Goal: Task Accomplishment & Management: Manage account settings

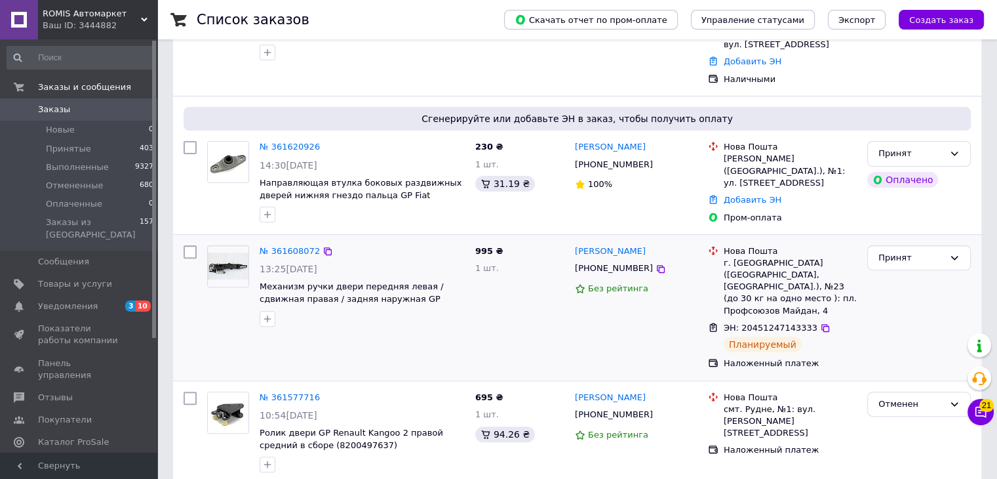
scroll to position [393, 0]
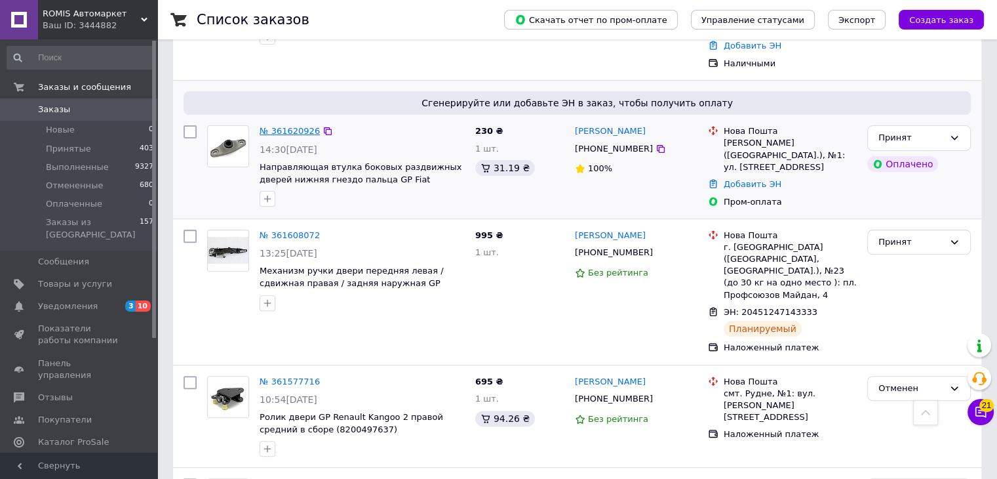
click at [304, 126] on link "№ 361620926" at bounding box center [290, 131] width 60 height 10
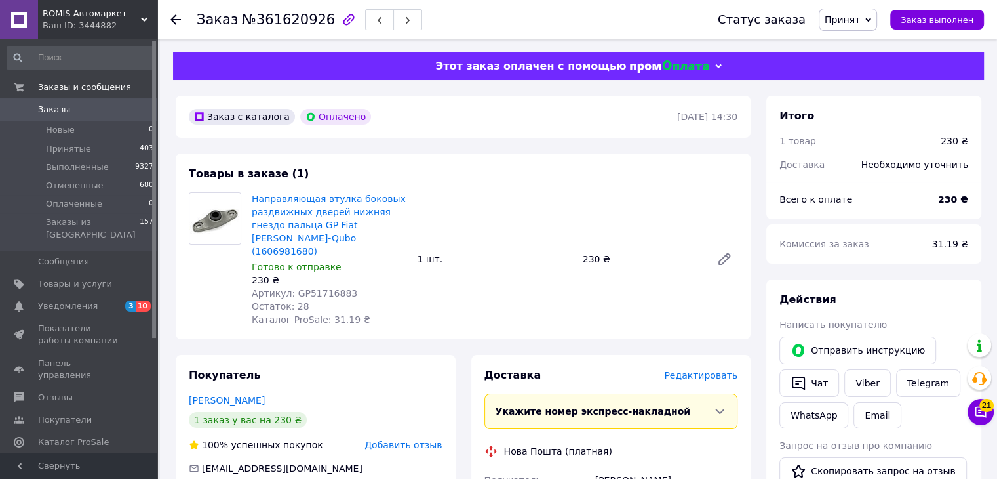
click at [320, 288] on span "Артикул: GP51716883" at bounding box center [305, 293] width 106 height 10
copy span "GP51716883"
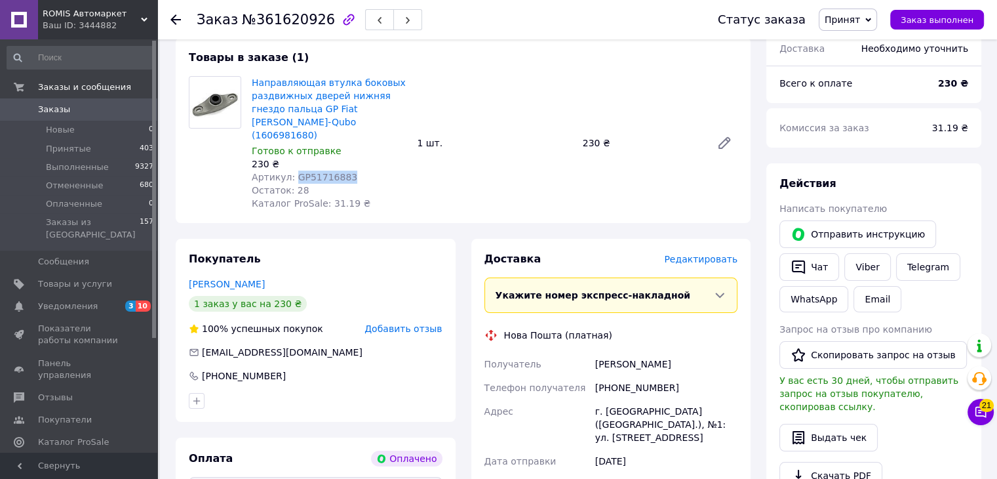
scroll to position [197, 0]
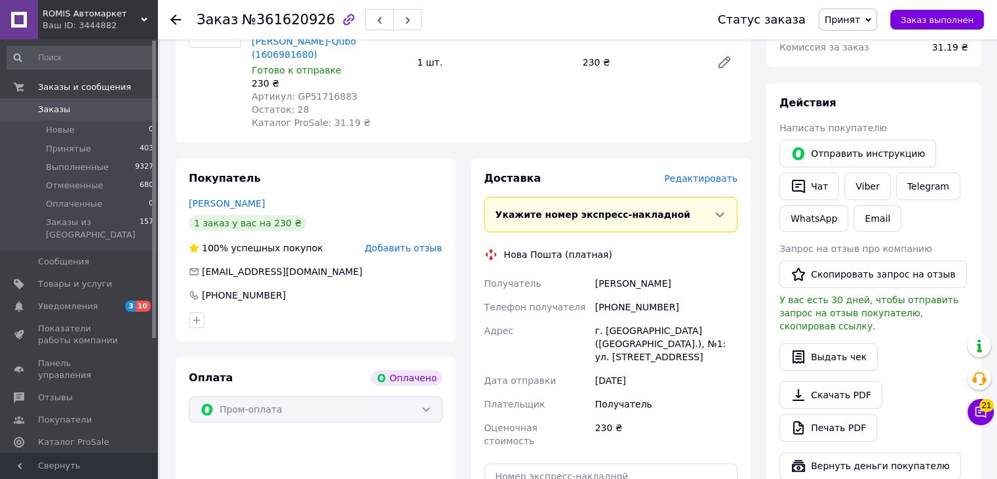
click at [631, 295] on div "[PHONE_NUMBER]" at bounding box center [667, 307] width 148 height 24
copy div "380989916565"
click at [622, 319] on div "г. [GEOGRAPHIC_DATA] ([GEOGRAPHIC_DATA].), №1: ул. [STREET_ADDRESS]" at bounding box center [667, 344] width 148 height 50
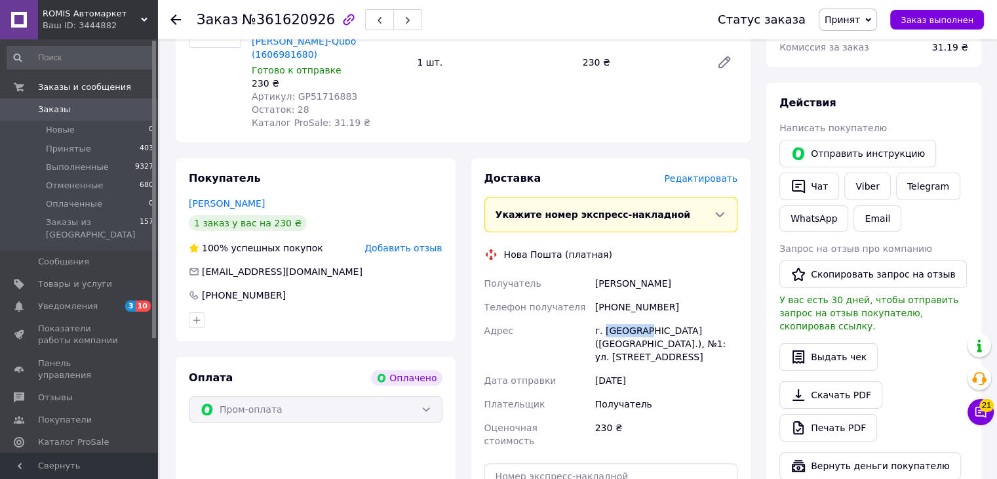
click at [622, 319] on div "г. [GEOGRAPHIC_DATA] ([GEOGRAPHIC_DATA].), №1: ул. [STREET_ADDRESS]" at bounding box center [667, 344] width 148 height 50
copy div "[PERSON_NAME]"
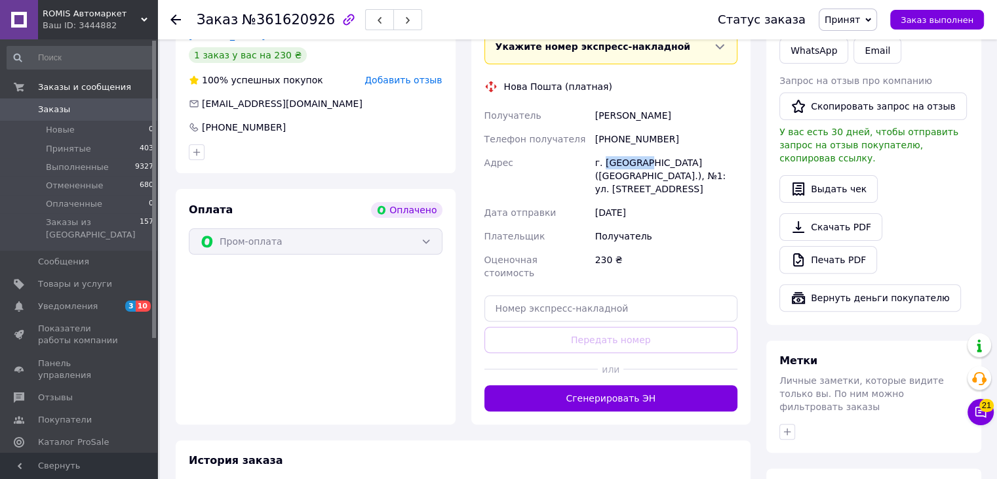
scroll to position [393, 0]
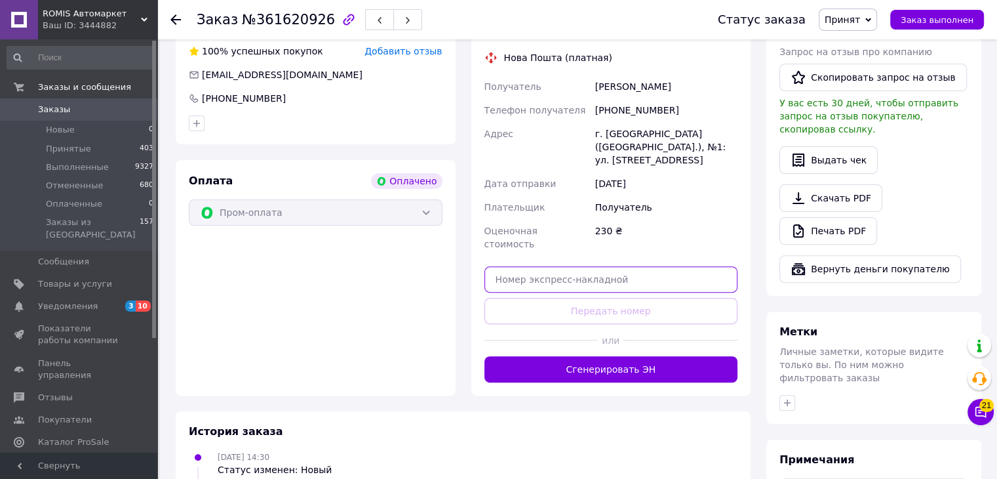
click at [503, 266] on input "text" at bounding box center [612, 279] width 254 height 26
paste input "20451247293183"
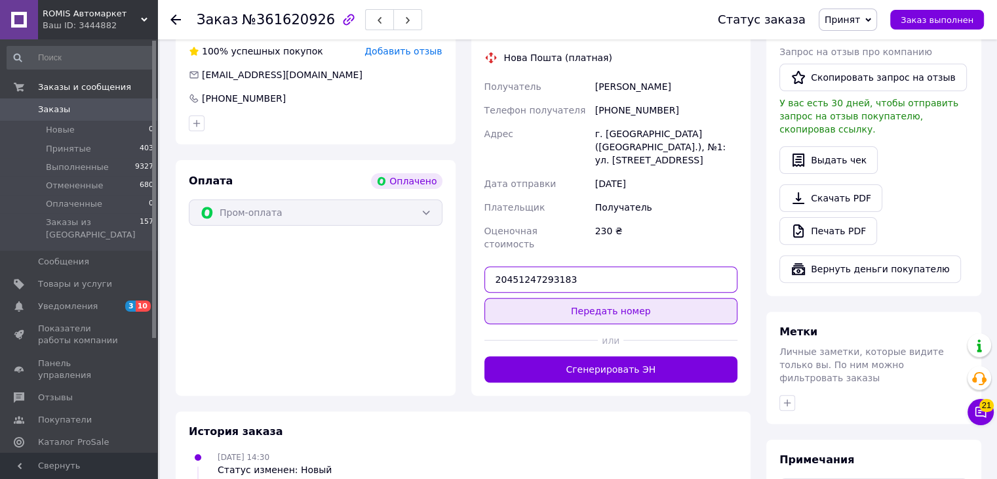
type input "20451247293183"
click at [616, 298] on button "Передать номер" at bounding box center [612, 311] width 254 height 26
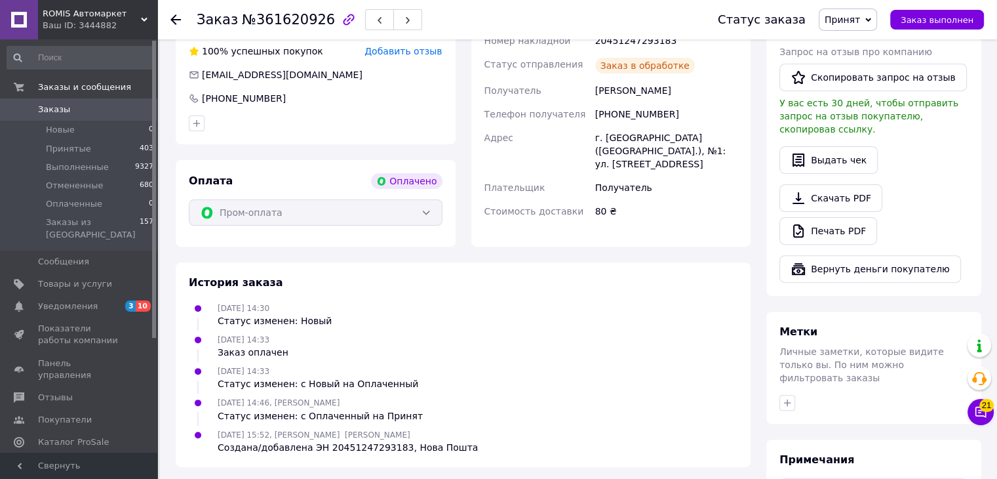
click at [177, 19] on use at bounding box center [175, 19] width 10 height 10
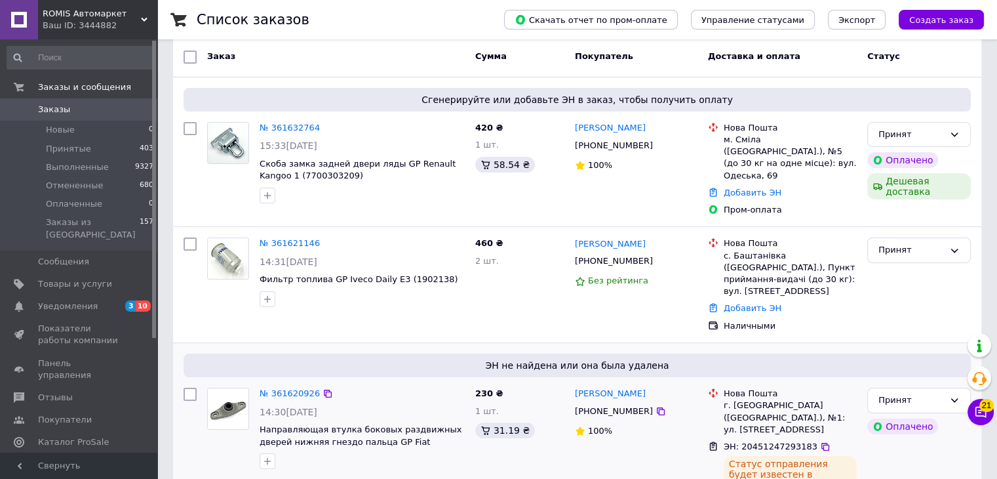
scroll to position [197, 0]
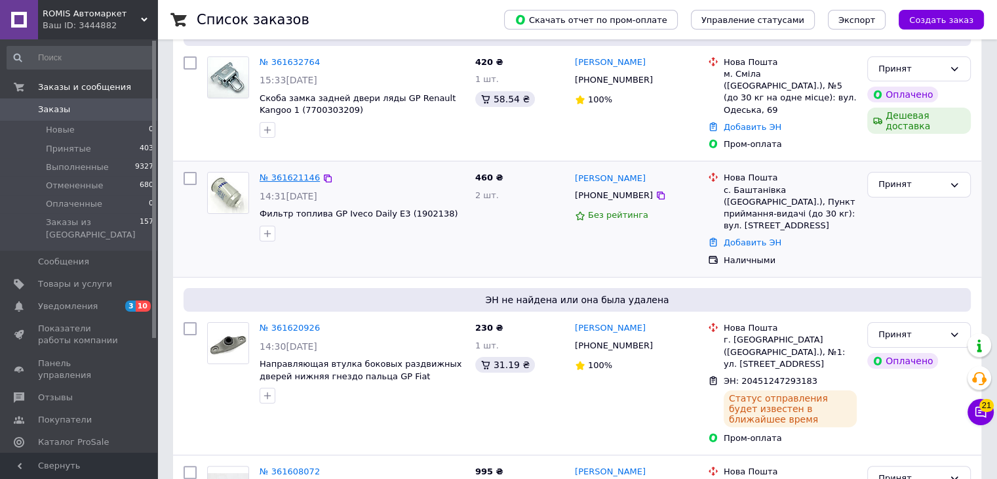
click at [287, 172] on link "№ 361621146" at bounding box center [290, 177] width 60 height 10
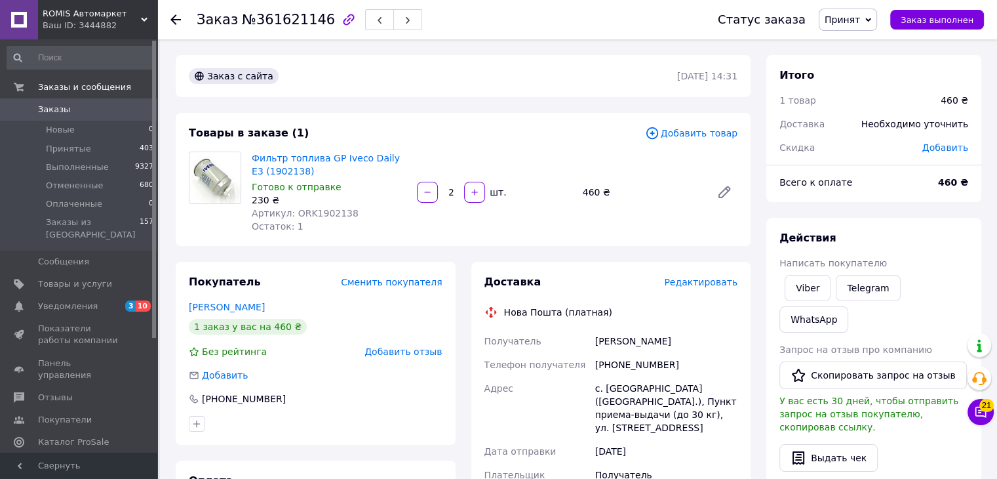
click at [319, 216] on span "Артикул: ORK1902138" at bounding box center [305, 213] width 107 height 10
click at [319, 215] on span "Артикул: ORK1902138" at bounding box center [305, 213] width 107 height 10
copy span "ORK1902138"
click at [175, 14] on use at bounding box center [175, 19] width 10 height 10
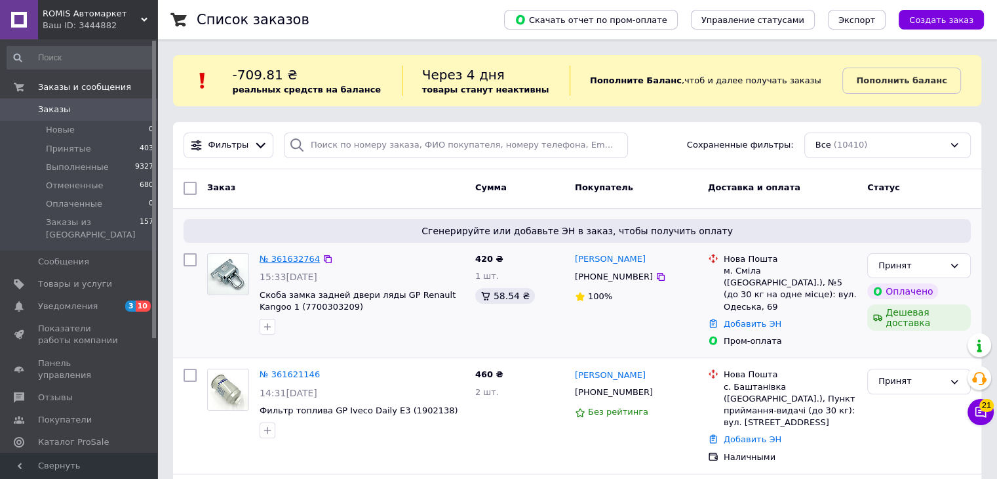
click at [286, 255] on link "№ 361632764" at bounding box center [290, 259] width 60 height 10
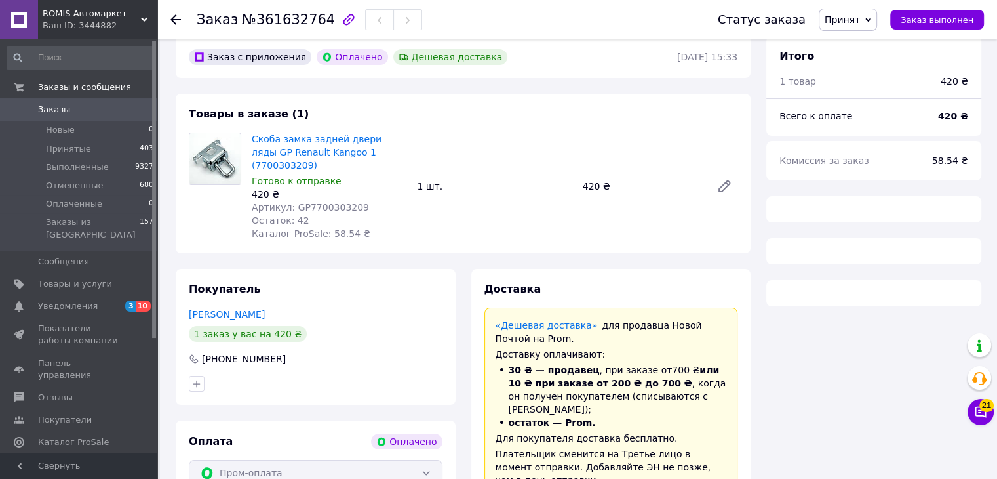
scroll to position [131, 0]
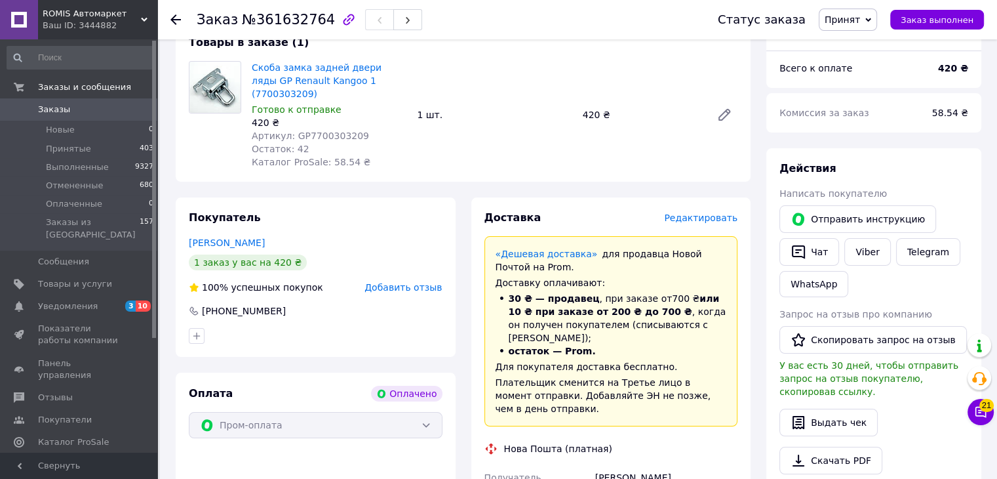
click at [325, 129] on div "Артикул: GP7700303209" at bounding box center [329, 135] width 155 height 13
copy span "GP7700303209"
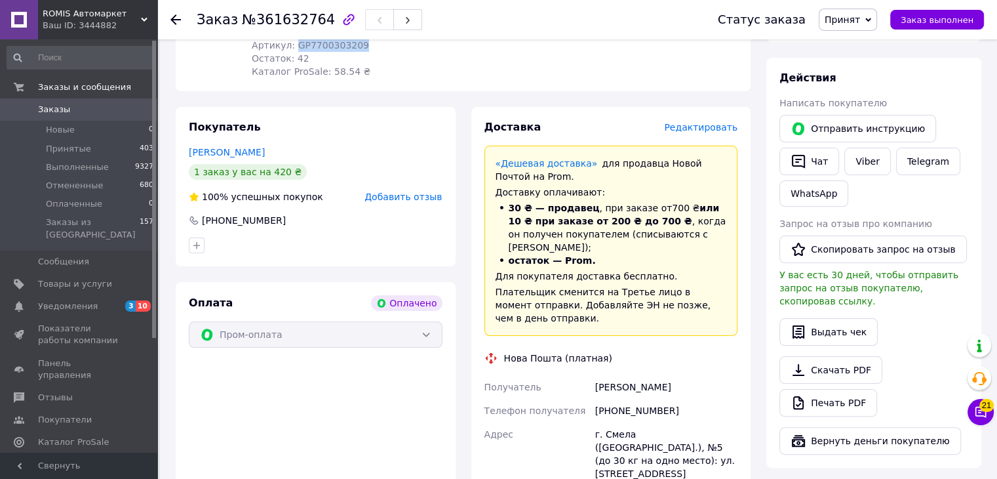
scroll to position [328, 0]
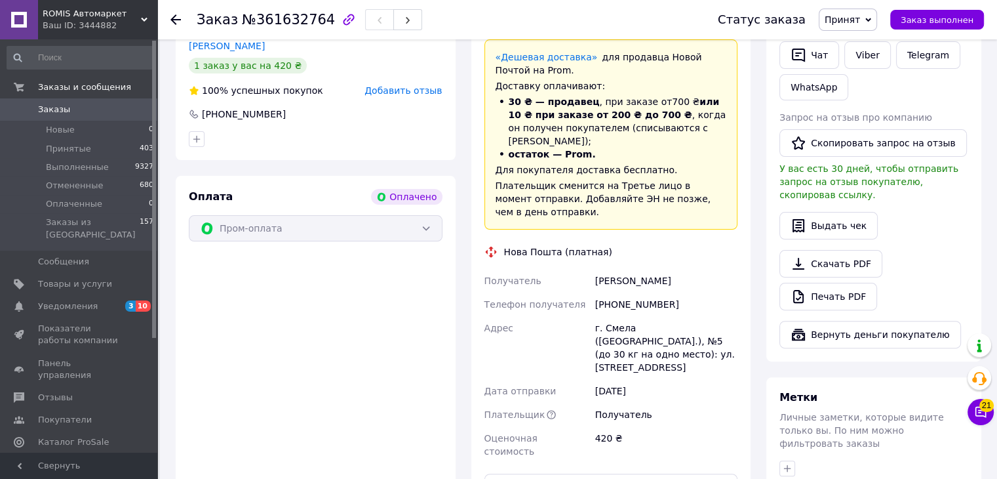
click at [633, 292] on div "[PHONE_NUMBER]" at bounding box center [667, 304] width 148 height 24
copy div "380978127304"
click at [618, 316] on div "г. Смела ([GEOGRAPHIC_DATA].), №5 (до 30 кг на одно место): ул. [STREET_ADDRESS]" at bounding box center [667, 347] width 148 height 63
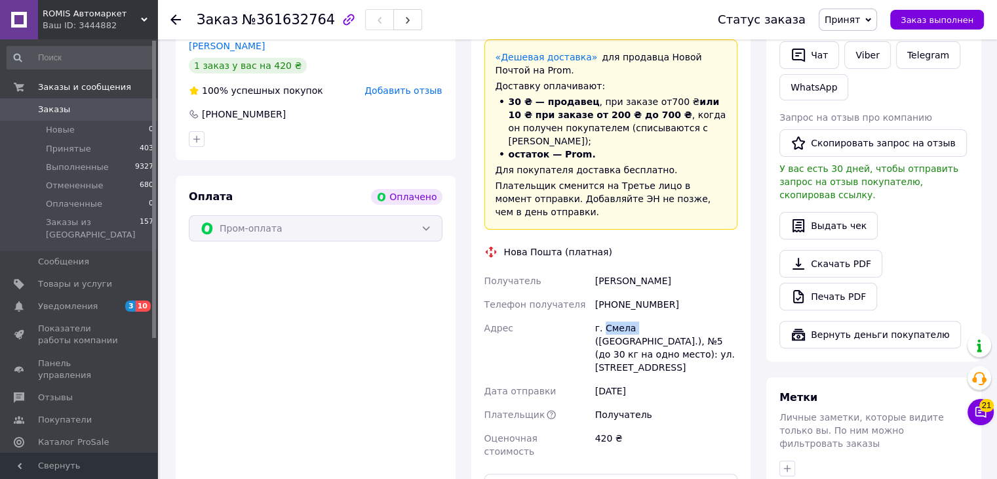
copy div "Смела"
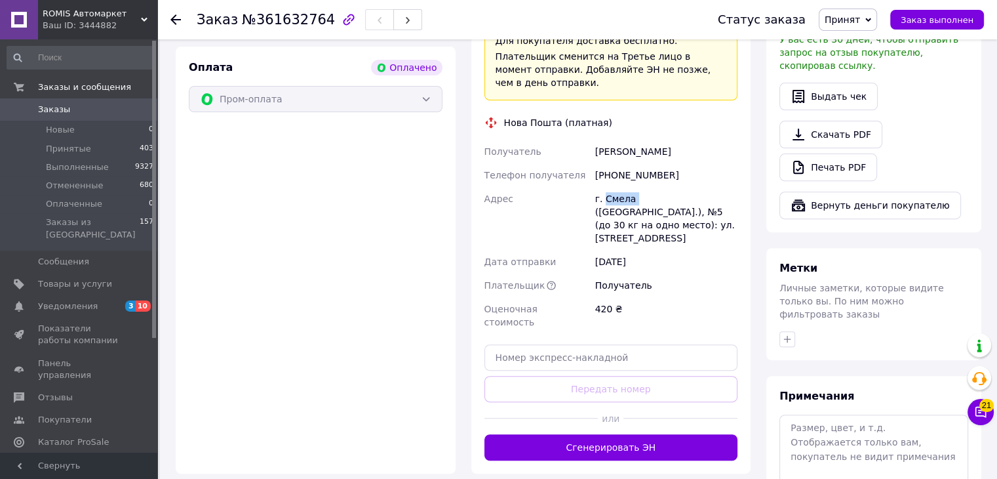
scroll to position [459, 0]
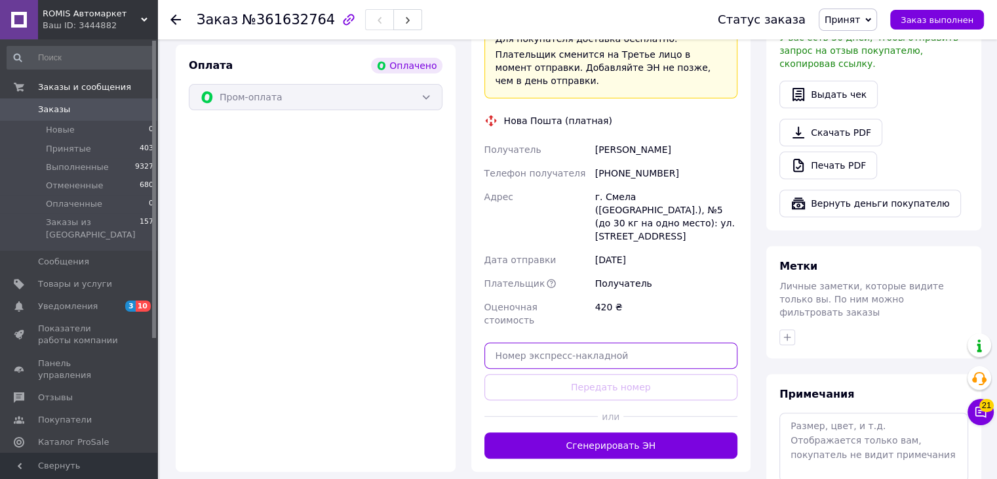
click at [522, 342] on input "text" at bounding box center [612, 355] width 254 height 26
paste input "20451247297991"
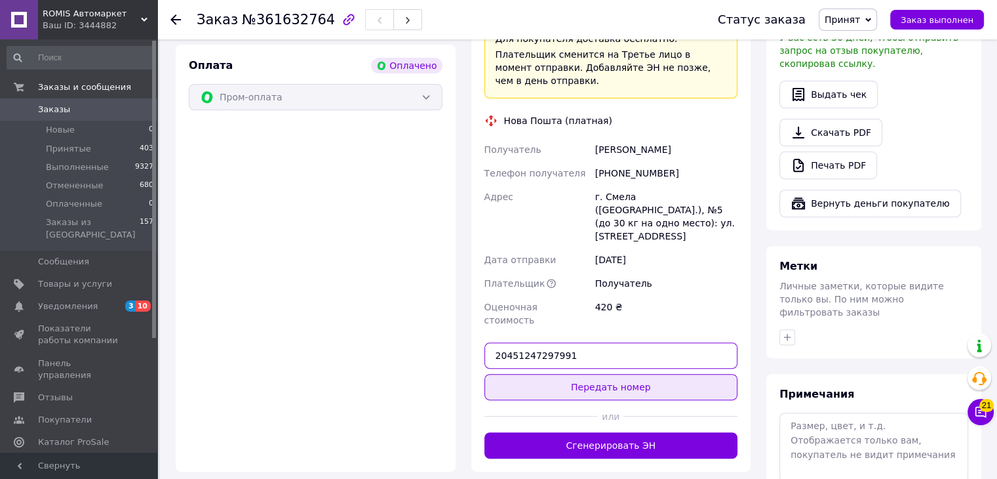
type input "20451247297991"
click at [569, 374] on button "Передать номер" at bounding box center [612, 387] width 254 height 26
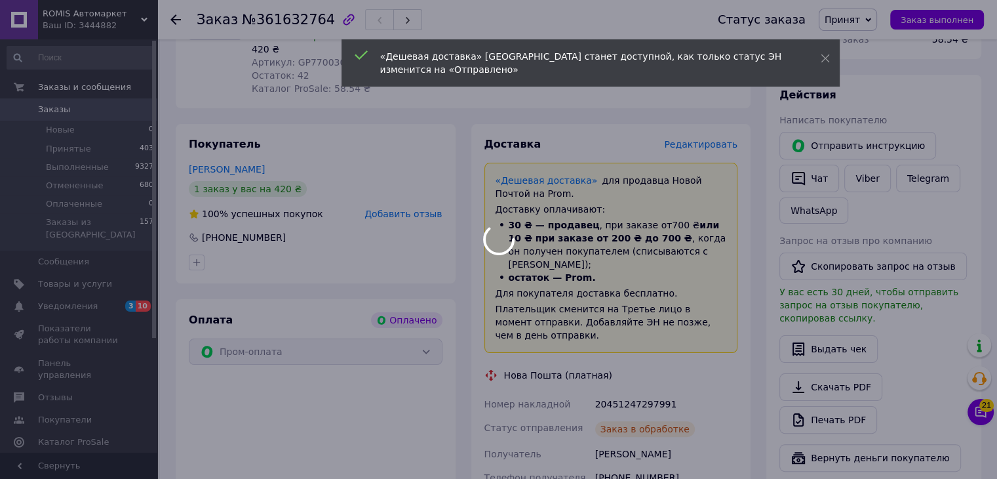
scroll to position [197, 0]
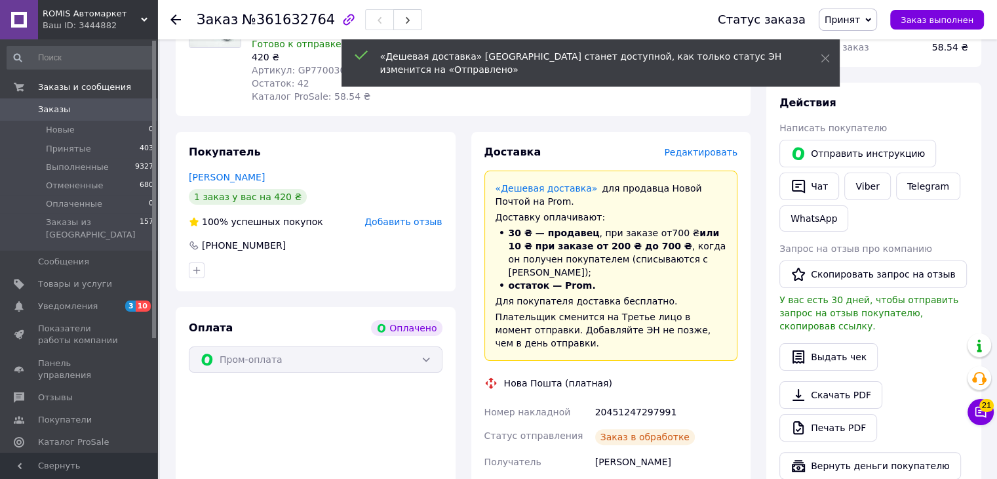
click at [57, 111] on span "Заказы" at bounding box center [54, 110] width 32 height 12
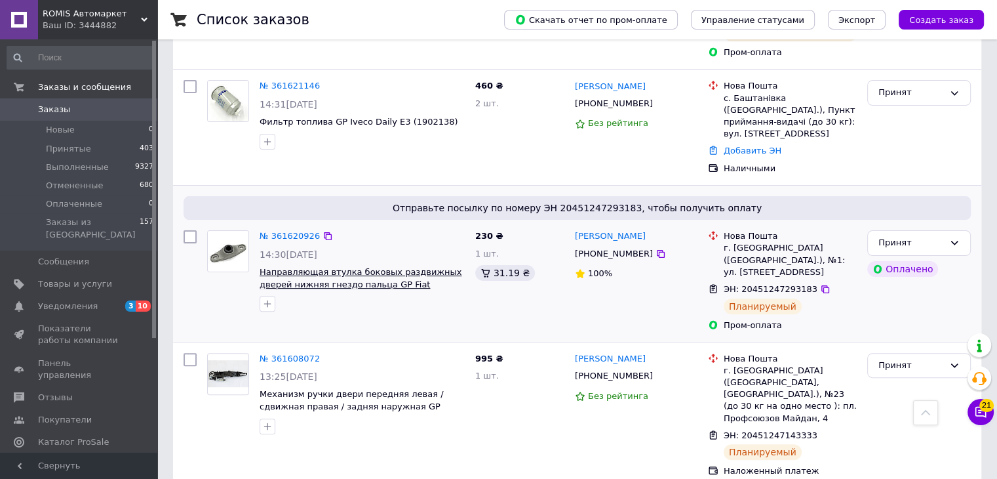
scroll to position [262, 0]
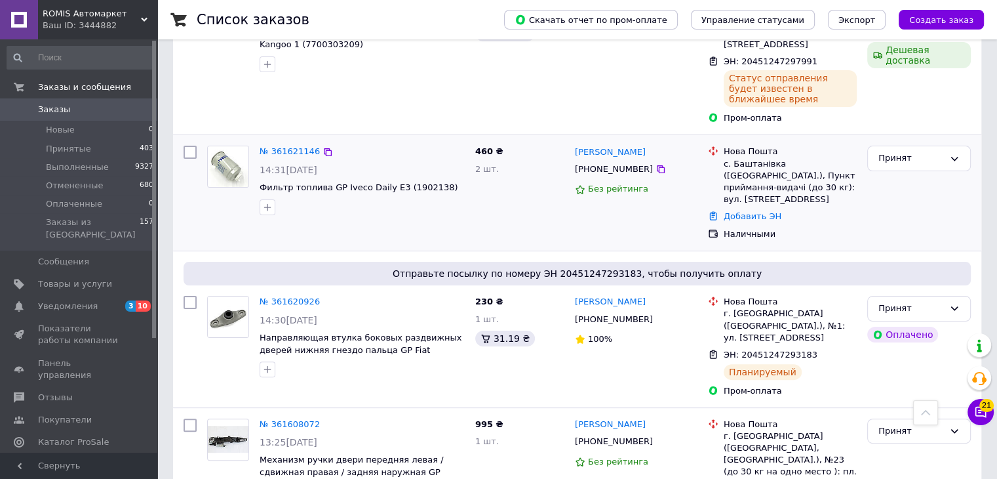
click at [296, 144] on div "№ 361621146" at bounding box center [289, 151] width 63 height 15
click at [296, 146] on link "№ 361621146" at bounding box center [290, 151] width 60 height 10
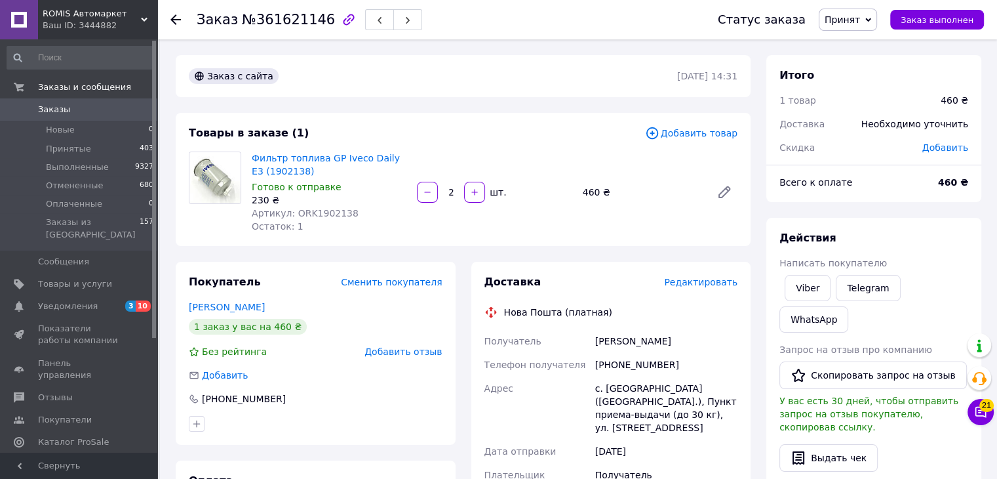
click at [317, 212] on span "Артикул: ORK1902138" at bounding box center [305, 213] width 107 height 10
click at [319, 212] on span "Артикул: ORK1902138" at bounding box center [305, 213] width 107 height 10
copy span "ORK1902138"
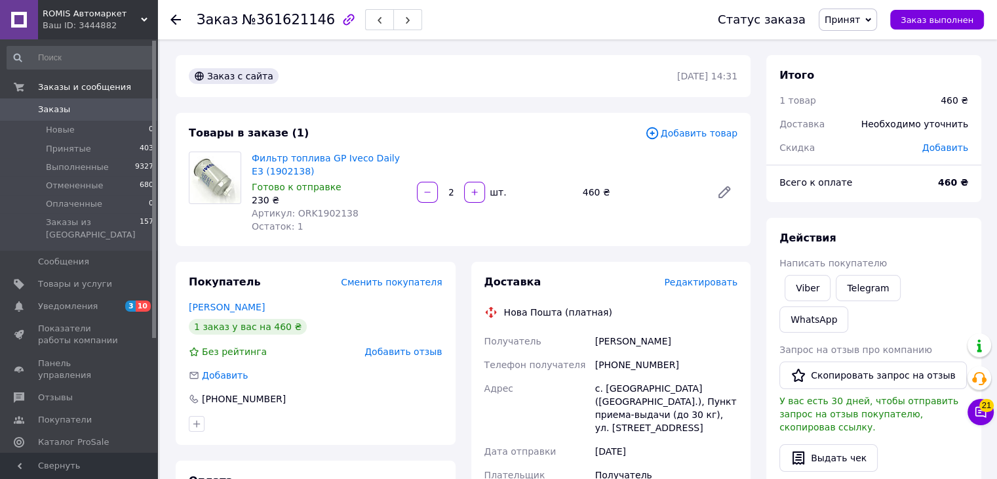
click at [637, 365] on div "[PHONE_NUMBER]" at bounding box center [667, 365] width 148 height 24
copy div "380982043131"
click at [631, 395] on div "с. [GEOGRAPHIC_DATA] ([GEOGRAPHIC_DATA].), Пункт приема-выдачи (до 30 кг), ул. …" at bounding box center [667, 407] width 148 height 63
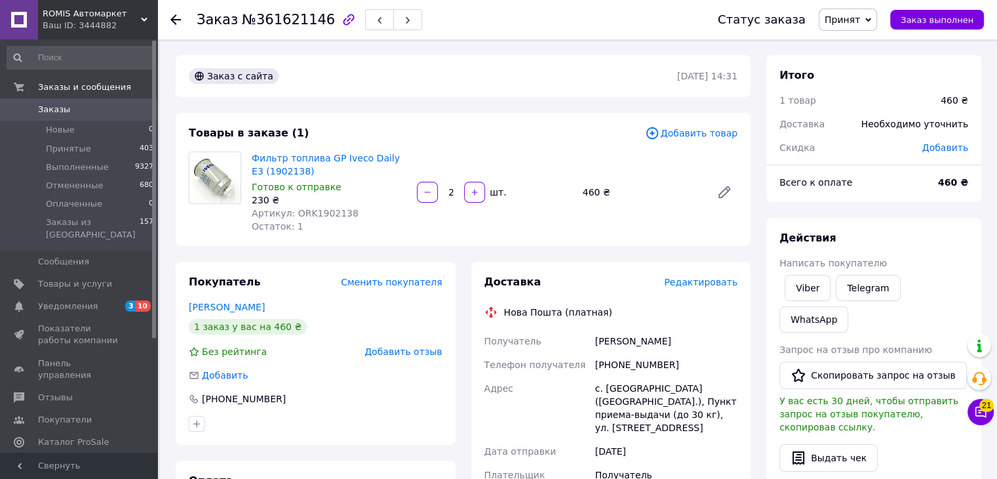
click at [629, 380] on div "с. [GEOGRAPHIC_DATA] ([GEOGRAPHIC_DATA].), Пункт приема-выдачи (до 30 кг), ул. …" at bounding box center [667, 407] width 148 height 63
click at [631, 392] on div "с. [GEOGRAPHIC_DATA] ([GEOGRAPHIC_DATA].), Пункт приема-выдачи (до 30 кг), ул. …" at bounding box center [667, 407] width 148 height 63
copy div "[GEOGRAPHIC_DATA]"
click at [66, 106] on span "Заказы" at bounding box center [79, 110] width 83 height 12
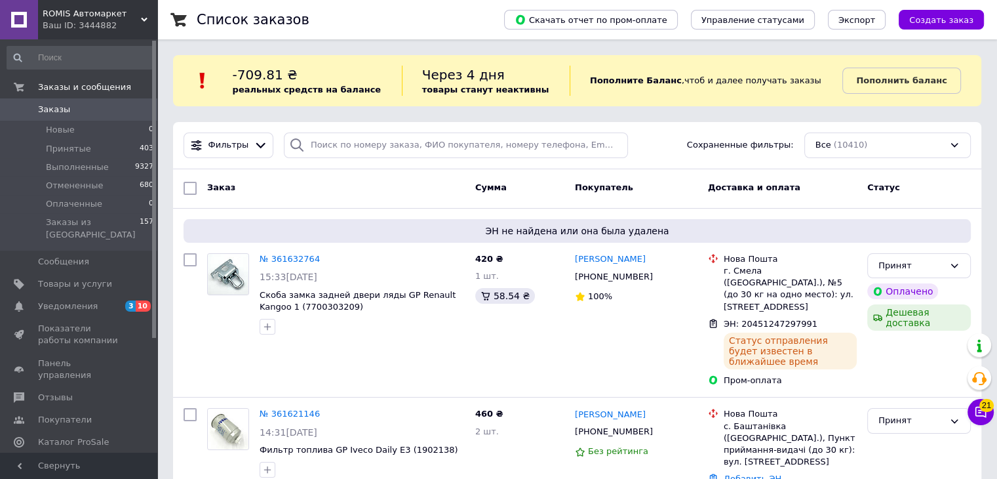
click at [52, 110] on span "Заказы" at bounding box center [54, 110] width 32 height 12
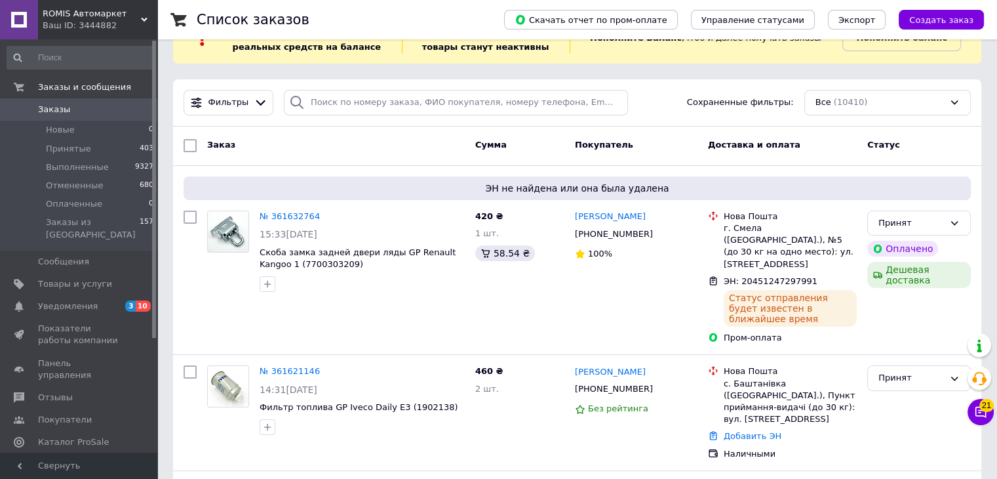
scroll to position [66, 0]
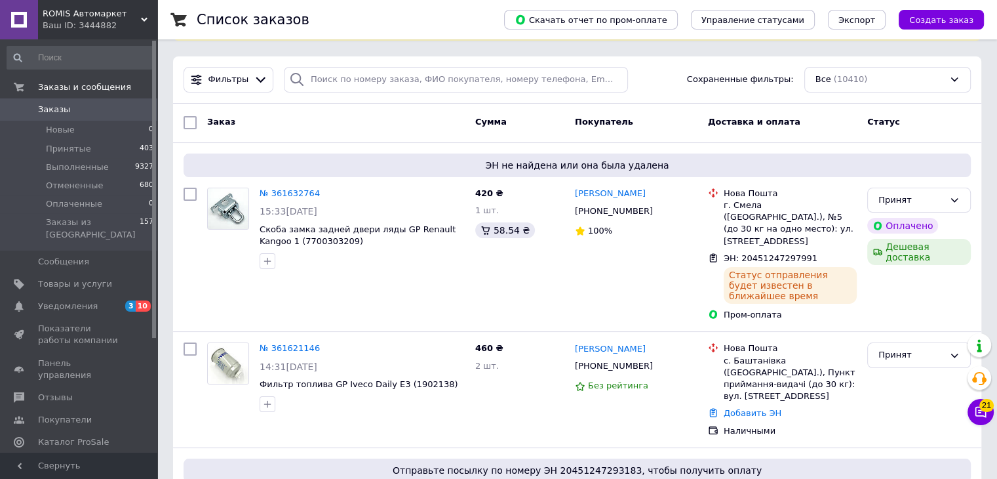
click at [61, 106] on span "Заказы" at bounding box center [54, 110] width 32 height 12
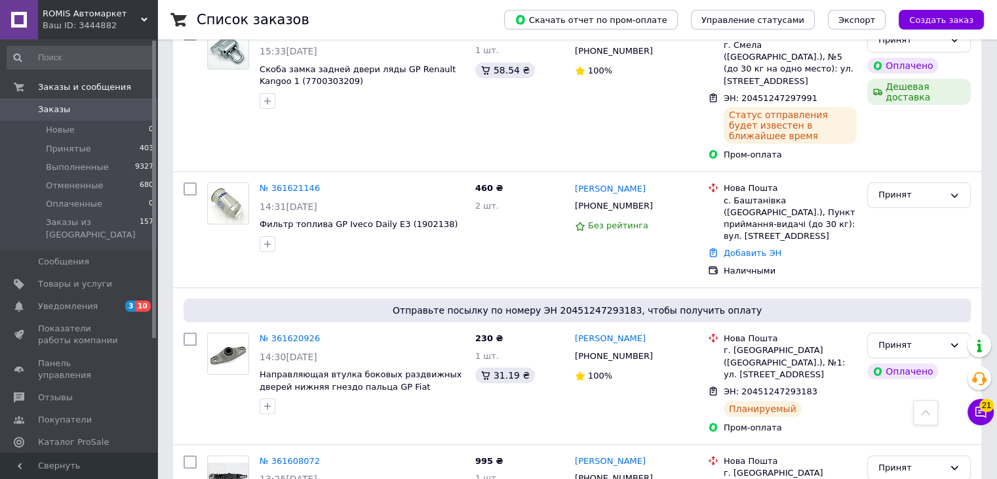
scroll to position [197, 0]
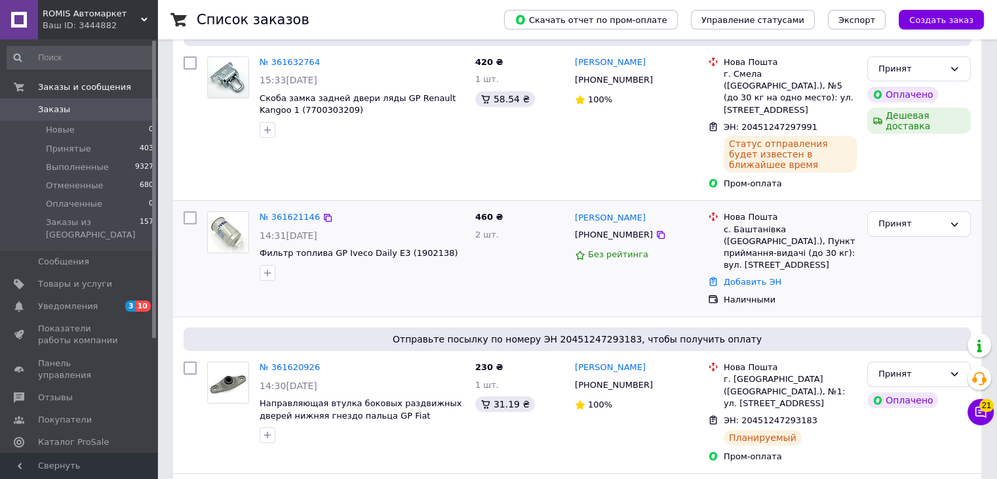
click at [756, 224] on div "с. Баштанівка ([GEOGRAPHIC_DATA].), Пункт приймання-видачі (до 30 кг): вул. [ST…" at bounding box center [790, 248] width 133 height 48
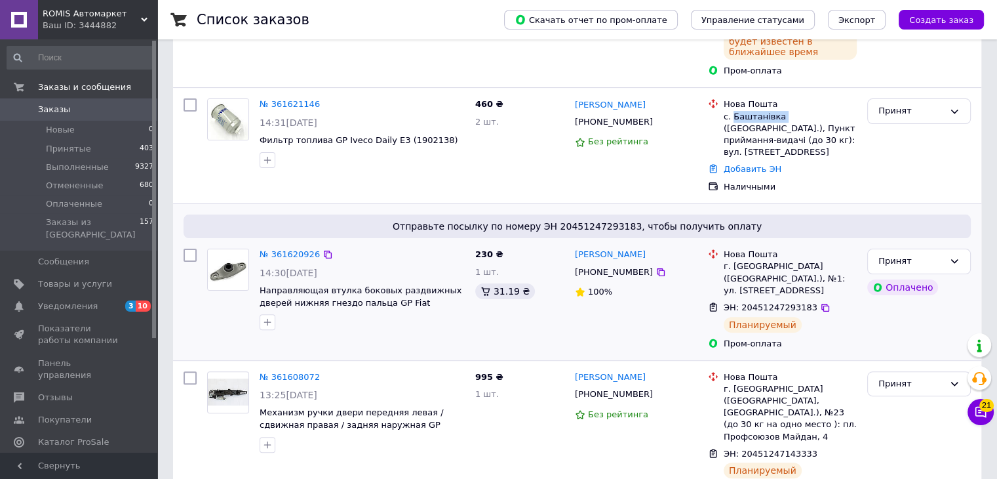
scroll to position [328, 0]
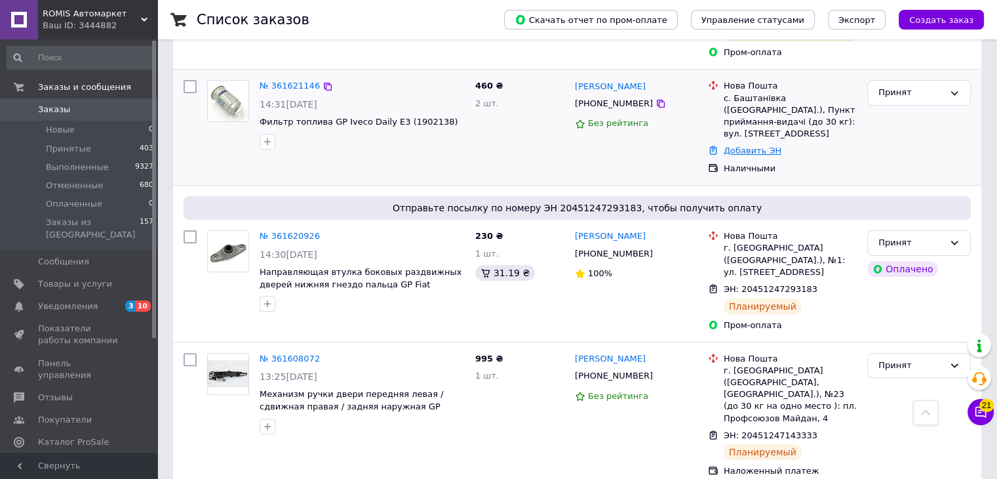
click at [750, 146] on link "Добавить ЭН" at bounding box center [753, 151] width 58 height 10
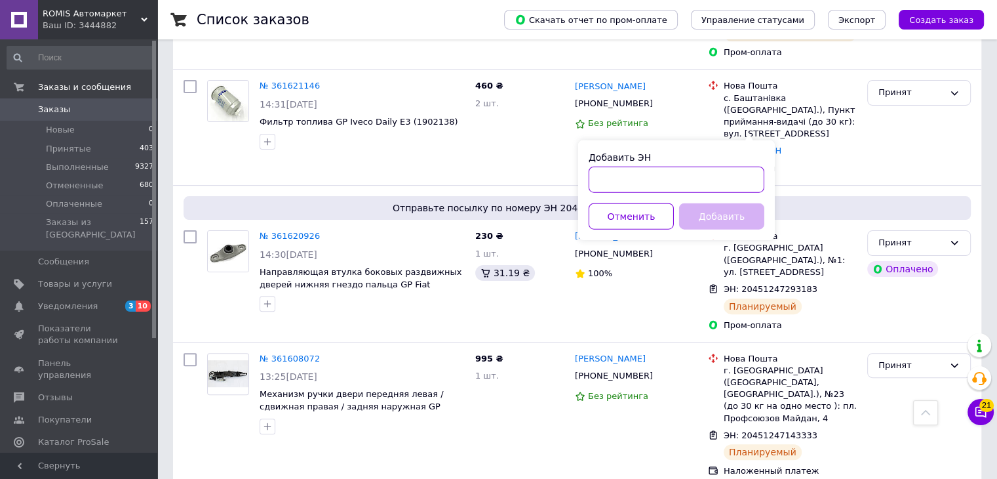
click at [645, 176] on input "Добавить ЭН" at bounding box center [677, 180] width 176 height 26
paste input "20451247321377"
type input "20451247321377"
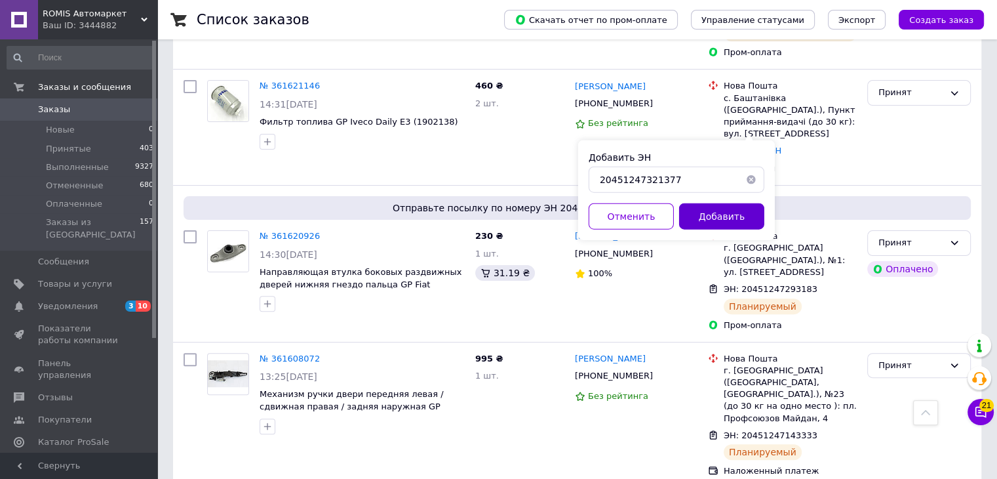
click at [728, 212] on button "Добавить" at bounding box center [721, 216] width 85 height 26
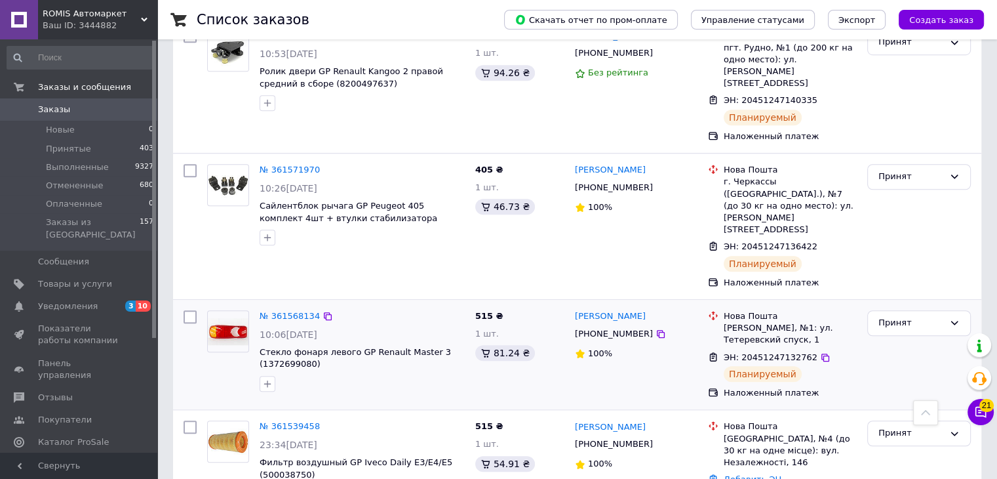
scroll to position [984, 0]
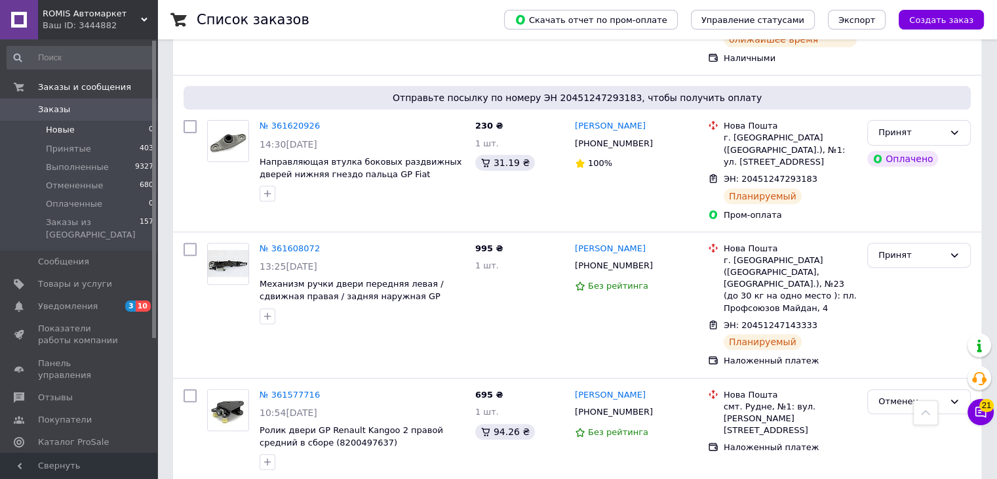
scroll to position [328, 0]
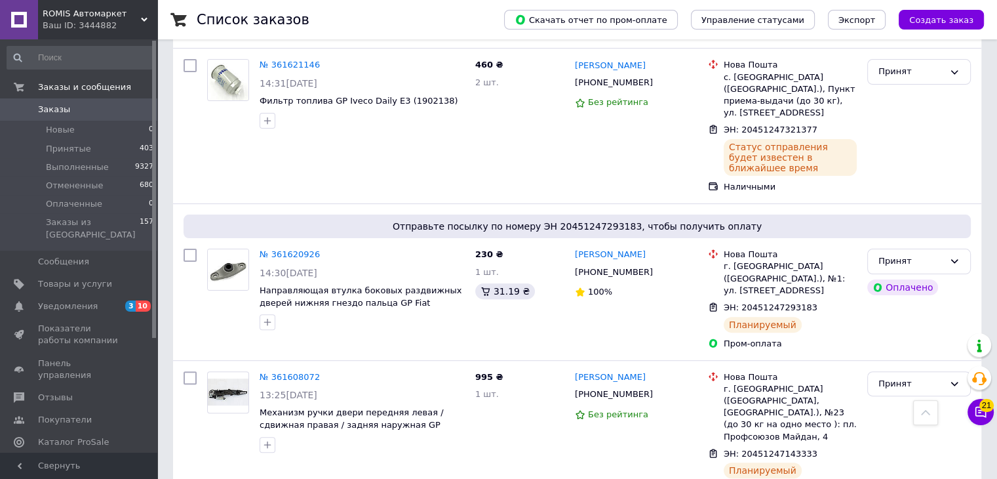
click at [63, 108] on span "Заказы" at bounding box center [54, 110] width 32 height 12
click at [73, 128] on li "Новые 0" at bounding box center [80, 130] width 161 height 18
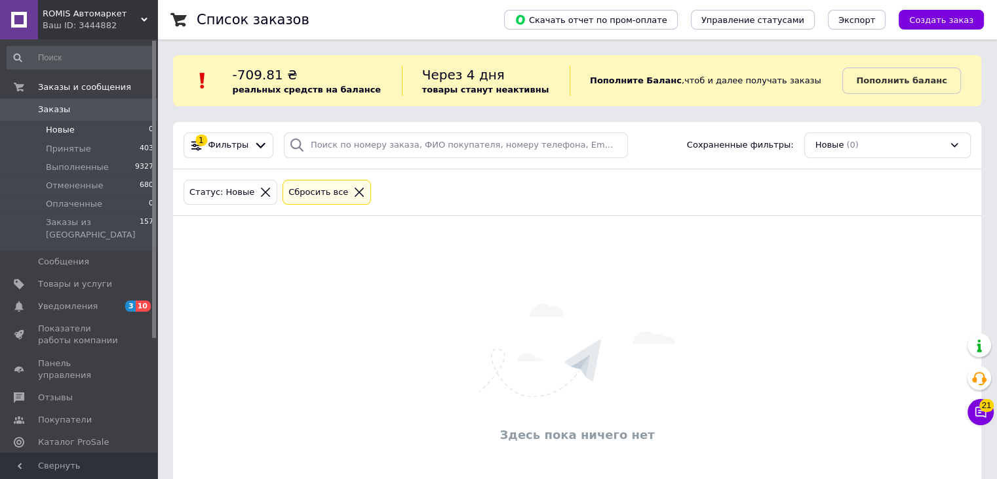
click at [59, 123] on li "Новые 0" at bounding box center [80, 130] width 161 height 18
click at [62, 128] on span "Новые" at bounding box center [60, 130] width 29 height 12
click at [55, 108] on span "Заказы" at bounding box center [54, 110] width 32 height 12
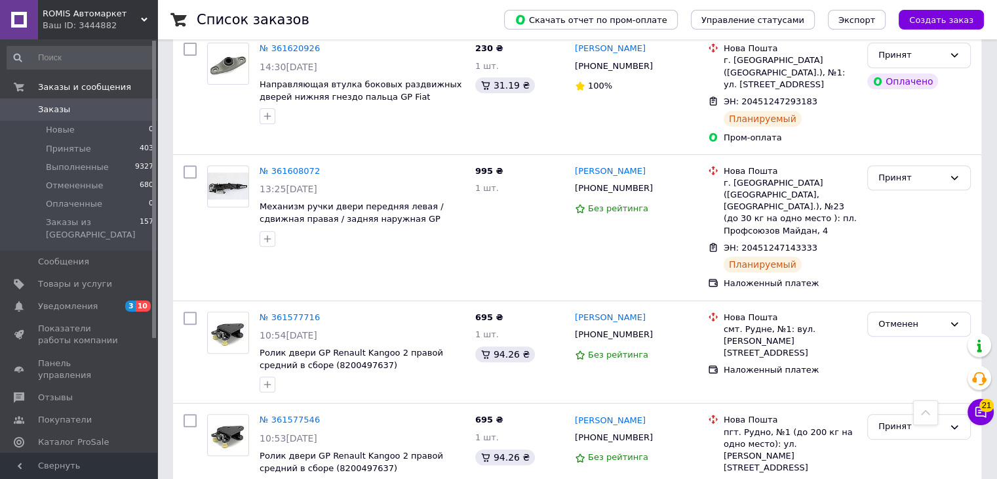
scroll to position [365, 0]
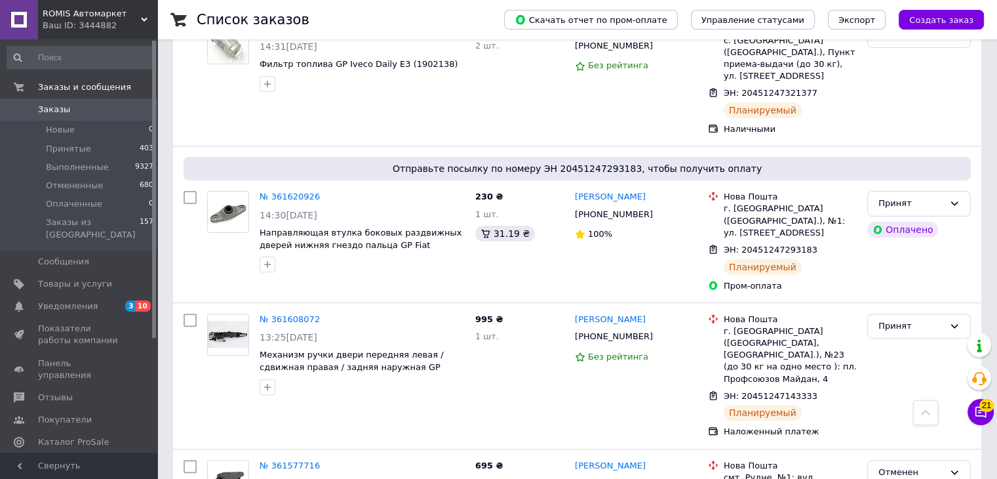
drag, startPoint x: 56, startPoint y: 109, endPoint x: 61, endPoint y: 117, distance: 9.7
click at [56, 109] on span "Заказы" at bounding box center [54, 110] width 32 height 12
click at [68, 132] on span "Новые" at bounding box center [60, 130] width 29 height 12
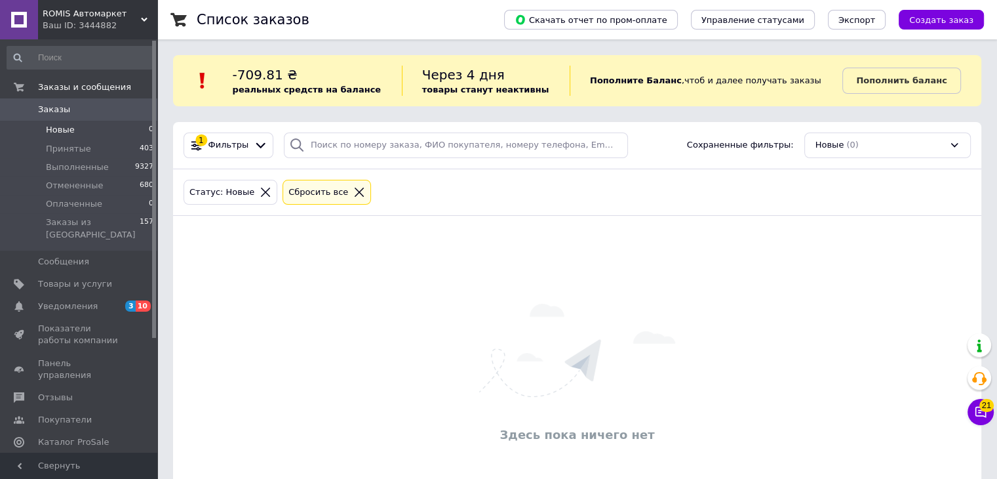
drag, startPoint x: 913, startPoint y: 200, endPoint x: 701, endPoint y: 160, distance: 215.6
click at [913, 200] on div "Статус: Новые Сбросить все" at bounding box center [577, 192] width 793 height 31
click at [68, 134] on span "Новые" at bounding box center [60, 130] width 29 height 12
click at [66, 110] on span "Заказы" at bounding box center [79, 110] width 83 height 12
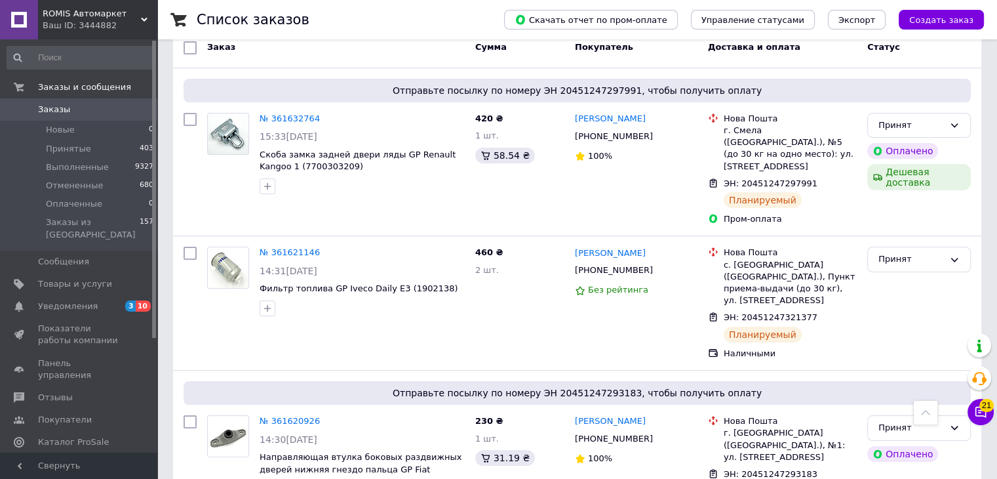
scroll to position [131, 0]
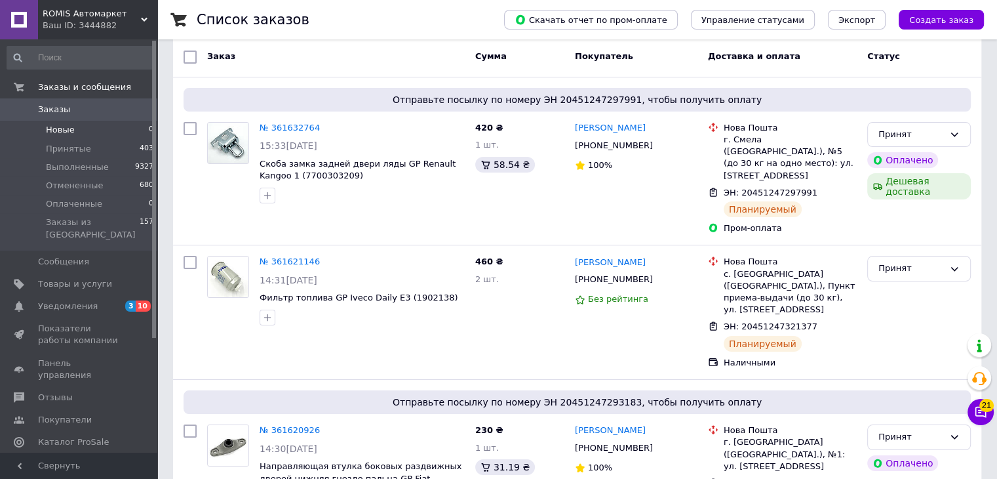
click at [60, 127] on span "Новые" at bounding box center [60, 130] width 29 height 12
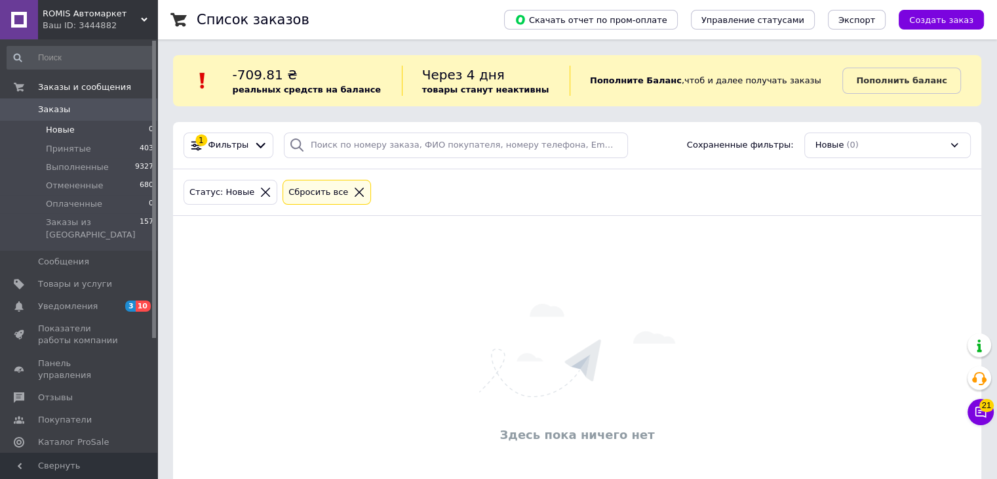
click at [50, 107] on span "Заказы" at bounding box center [54, 110] width 32 height 12
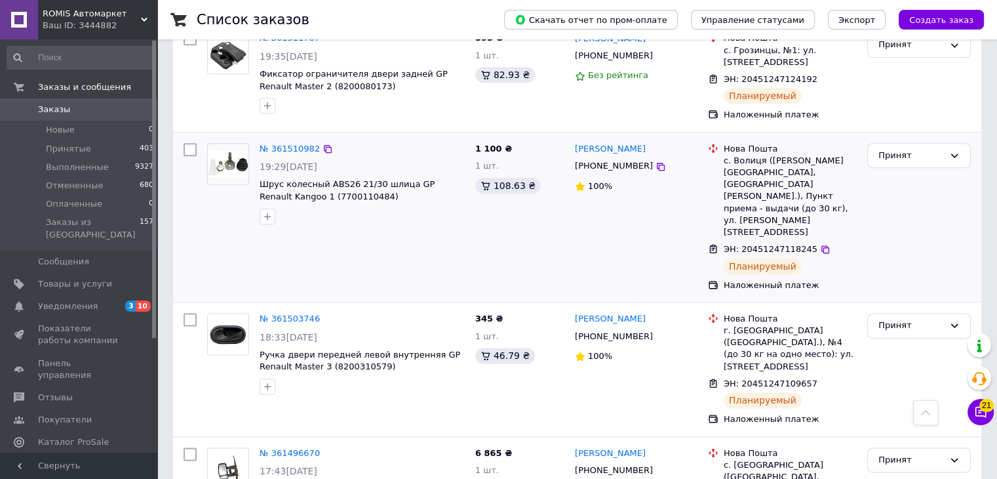
scroll to position [1836, 0]
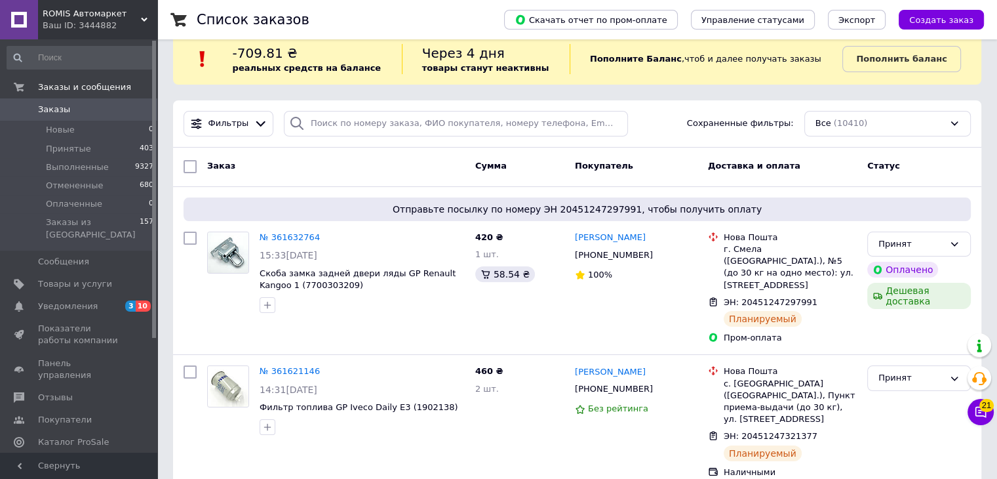
scroll to position [0, 0]
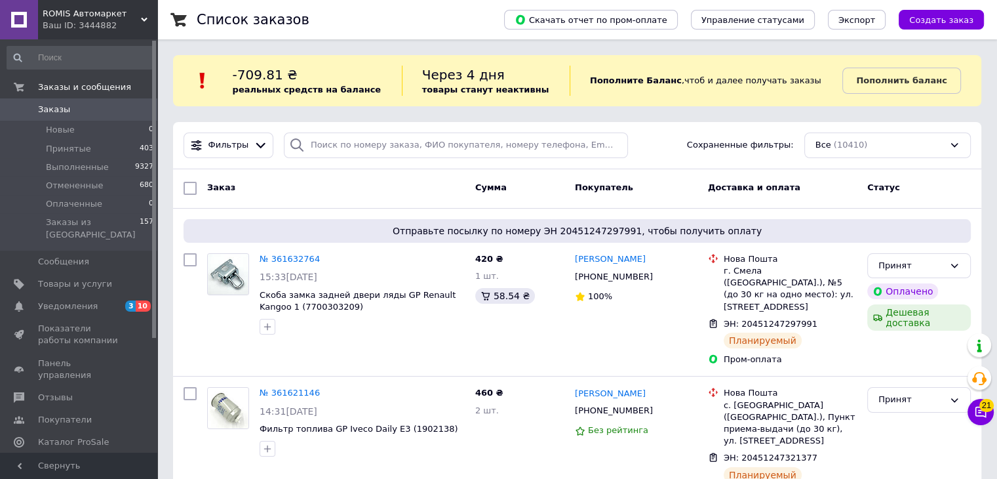
click at [50, 108] on span "Заказы" at bounding box center [54, 110] width 32 height 12
click at [60, 109] on span "Заказы" at bounding box center [54, 110] width 32 height 12
click at [69, 133] on span "Новые" at bounding box center [60, 130] width 29 height 12
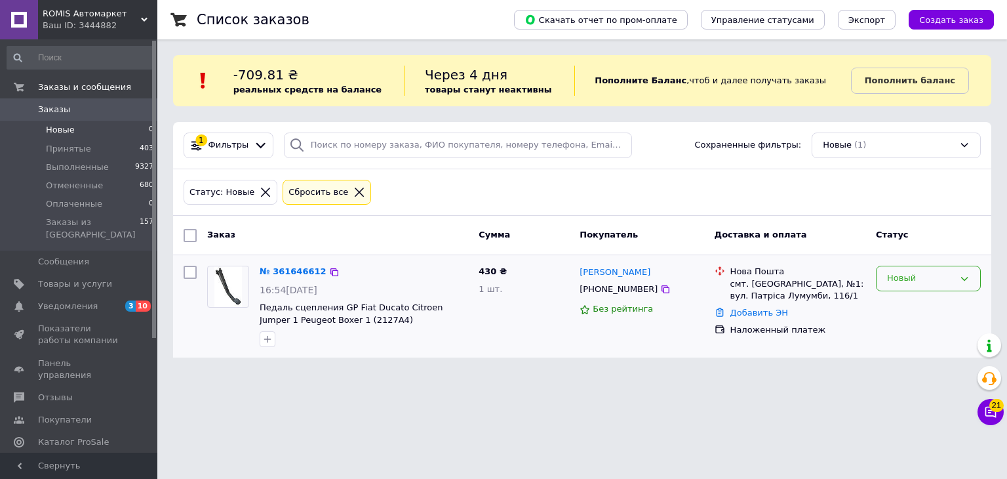
click at [906, 279] on div "Новый" at bounding box center [920, 278] width 67 height 14
click at [910, 300] on li "Принят" at bounding box center [929, 306] width 104 height 24
click at [548, 373] on html "[PERSON_NAME] Автомаркет Ваш ID: 3444882 Сайт [PERSON_NAME] Автомаркет Кабинет …" at bounding box center [503, 186] width 1007 height 373
click at [68, 148] on span "Принятые" at bounding box center [68, 149] width 45 height 12
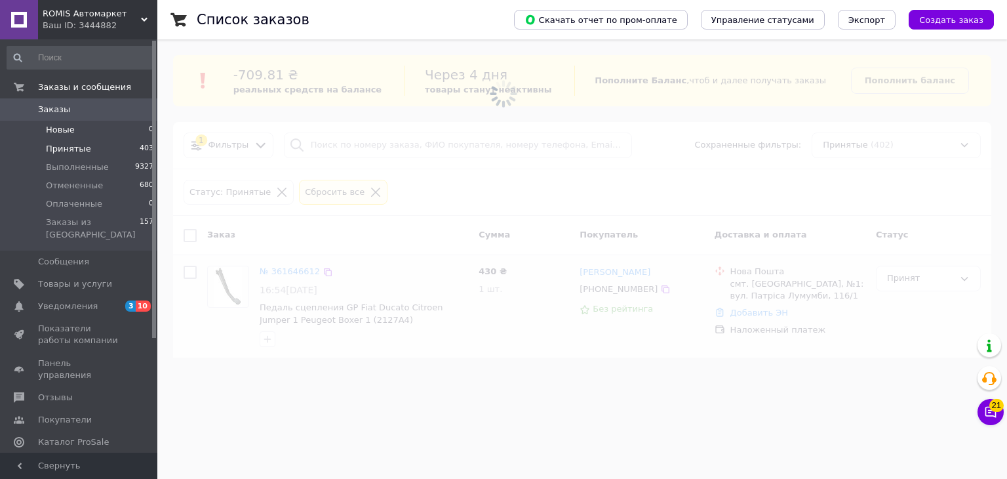
click at [69, 129] on span "Новые" at bounding box center [60, 130] width 29 height 12
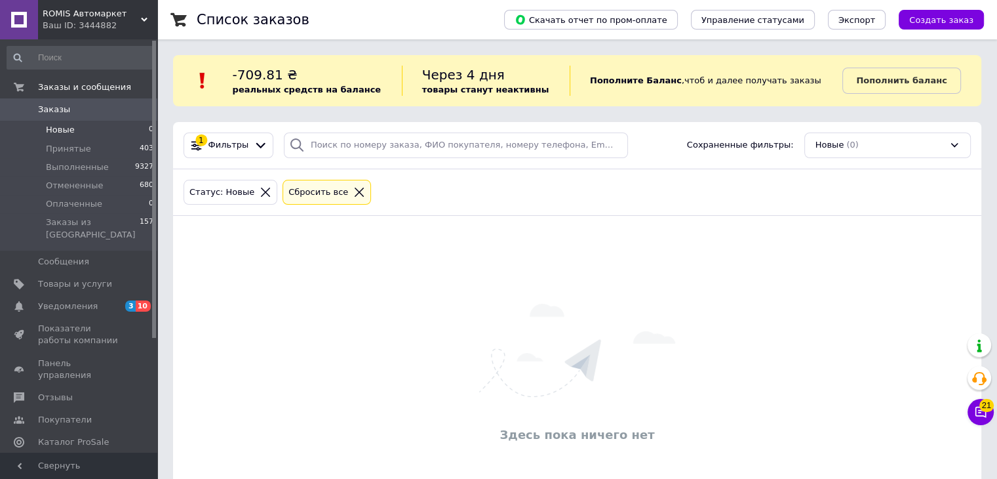
click at [69, 129] on span "Новые" at bounding box center [60, 130] width 29 height 12
click at [61, 107] on span "Заказы" at bounding box center [54, 110] width 32 height 12
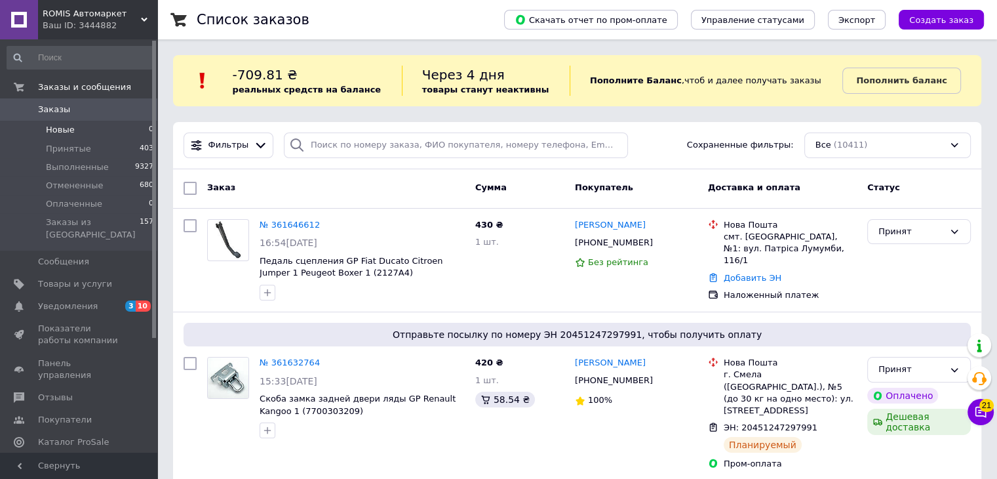
click at [50, 130] on span "Новые" at bounding box center [60, 130] width 29 height 12
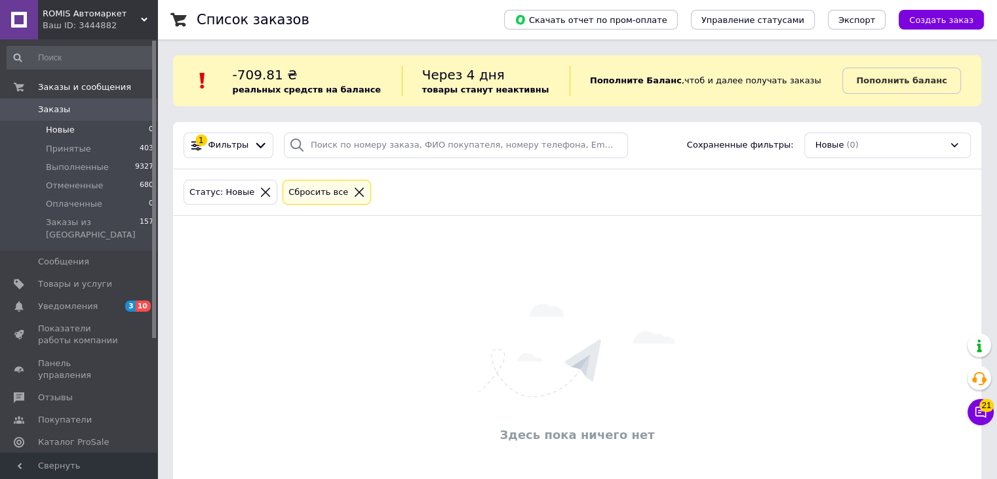
click at [84, 111] on span "Заказы" at bounding box center [79, 110] width 83 height 12
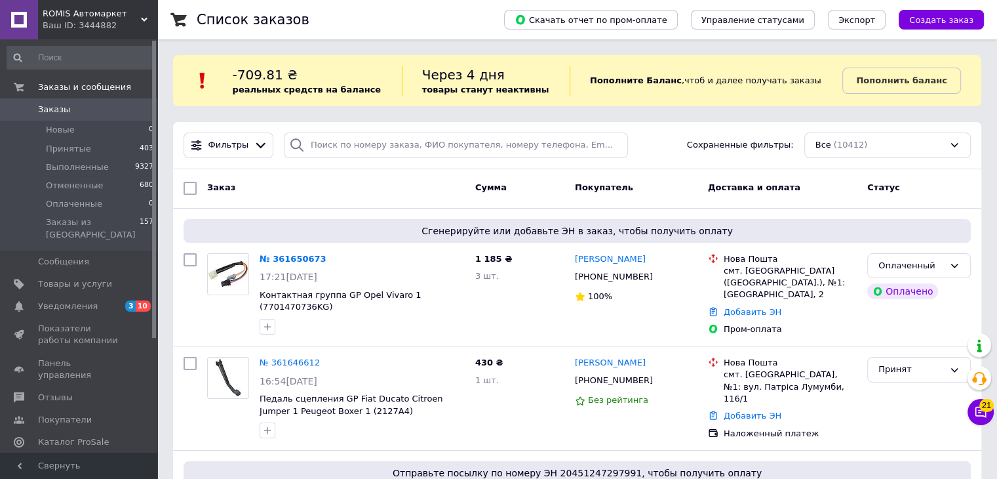
click at [960, 190] on div "Статус" at bounding box center [919, 188] width 114 height 24
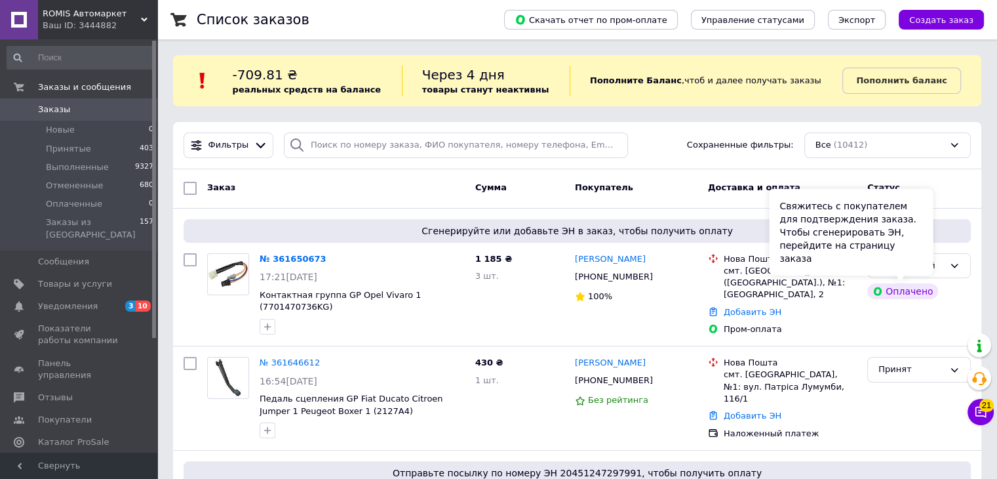
click at [923, 266] on div "Свяжитесь с покупателем для подтверждения заказа. Чтобы сгенерировать ЭН, перей…" at bounding box center [851, 232] width 164 height 87
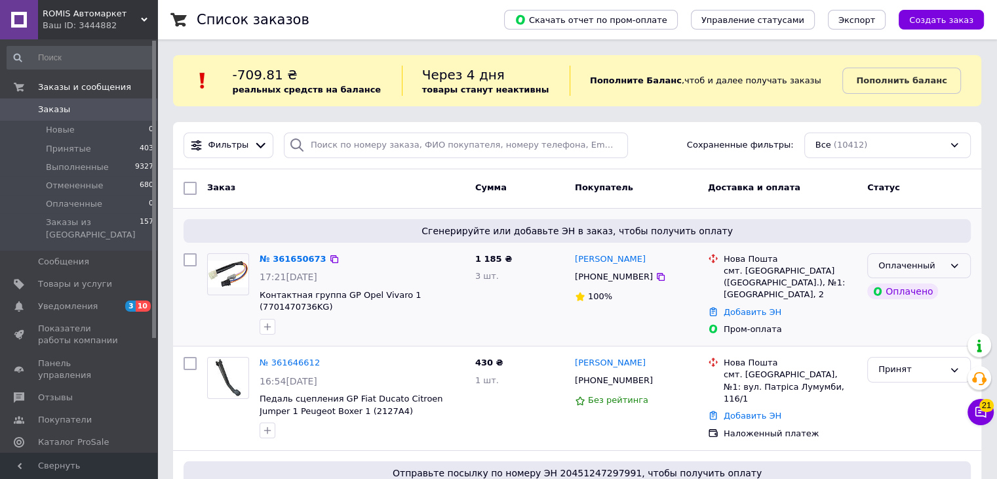
click at [960, 268] on div "Оплаченный" at bounding box center [920, 266] width 104 height 26
click at [928, 285] on li "Принят" at bounding box center [919, 293] width 102 height 24
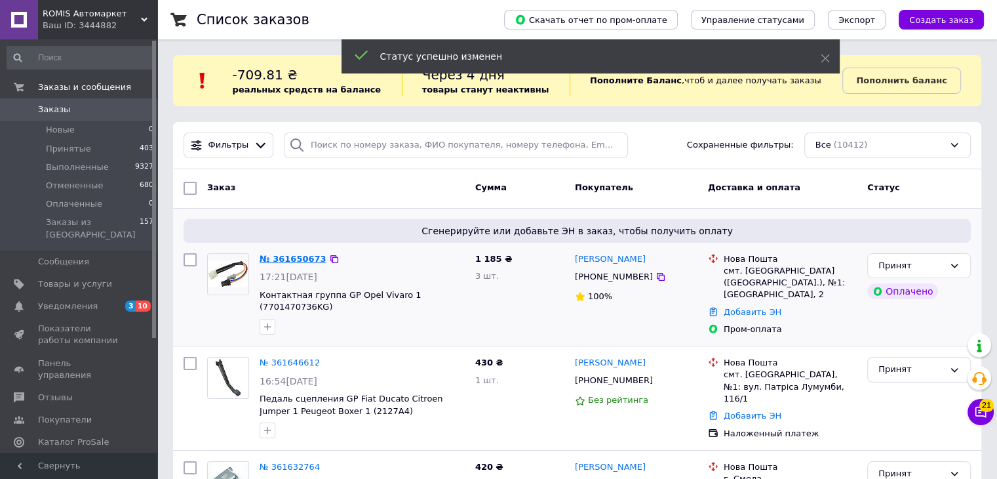
click at [283, 258] on link "№ 361650673" at bounding box center [293, 259] width 67 height 10
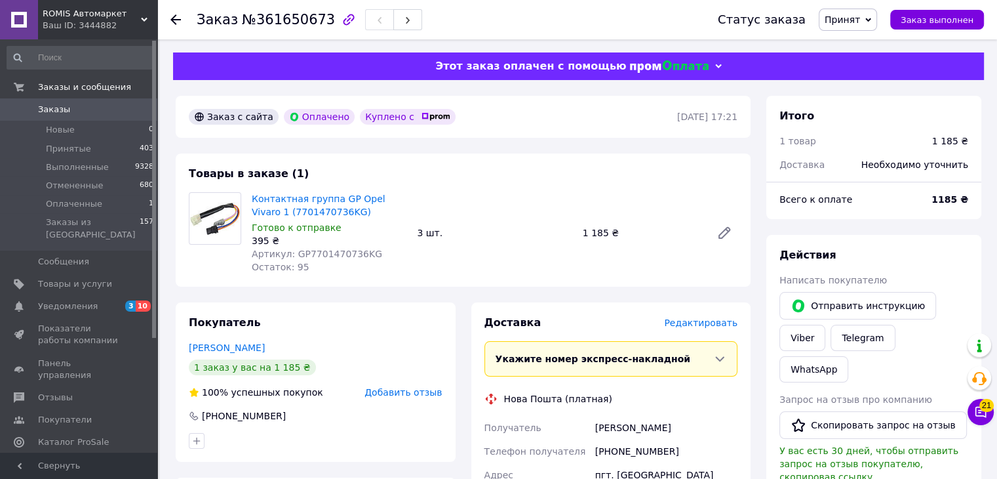
click at [178, 20] on icon at bounding box center [175, 19] width 10 height 10
